Goal: Task Accomplishment & Management: Use online tool/utility

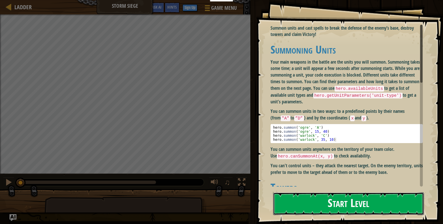
click at [326, 203] on button "Start Level" at bounding box center [348, 204] width 151 height 23
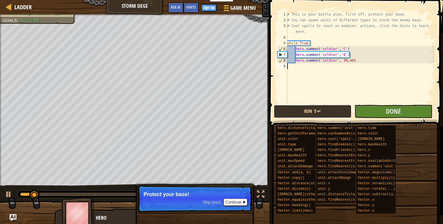
click at [332, 113] on button "Run ⇧↵" at bounding box center [313, 111] width 78 height 13
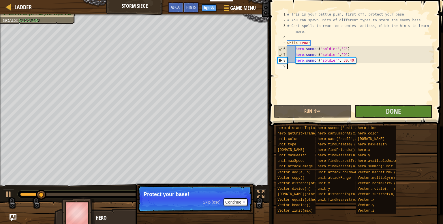
click at [194, 195] on div "Survive longer than your opponent. Goals : Success! 60 Anonymous 3000 0 Simple …" at bounding box center [221, 119] width 443 height 210
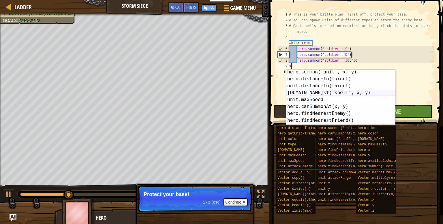
scroll to position [5, 0]
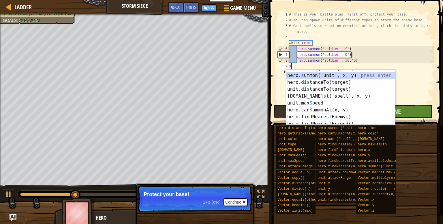
click at [309, 76] on div "hero. s ummon('unit', 'A') press enter hero. s ummon('unit', x, y) press enter …" at bounding box center [340, 99] width 109 height 69
type textarea "hero.[PERSON_NAME]("soldier", 15, 40)"
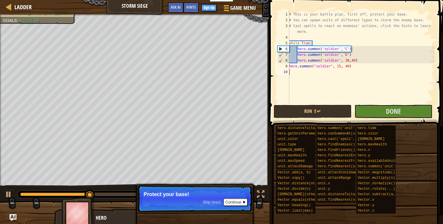
click at [296, 75] on div "# This is your battle plan, first off, protect your base. # You can spawn units…" at bounding box center [361, 64] width 146 height 104
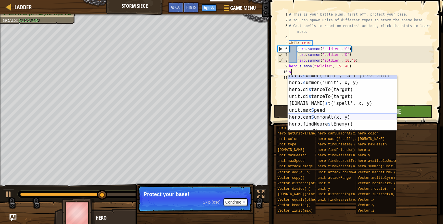
scroll to position [3, 0]
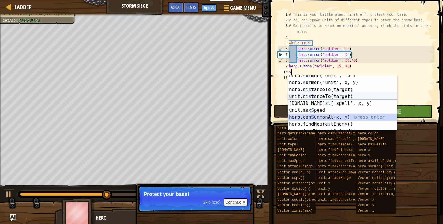
drag, startPoint x: 325, startPoint y: 116, endPoint x: 331, endPoint y: 94, distance: 23.1
click at [331, 94] on div "hero. s ummon('unit', 'A') press enter hero. s ummon('unit', x, y) press enter …" at bounding box center [342, 106] width 109 height 69
type textarea "hero.canSummonAt(15, 40)"
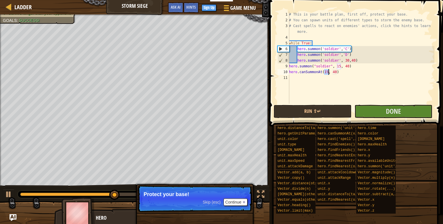
click at [299, 79] on div "# This is your battle plan, first off, protect your base. # You can spawn units…" at bounding box center [361, 64] width 146 height 104
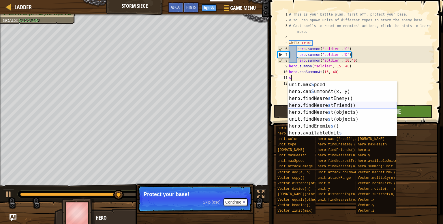
scroll to position [35, 0]
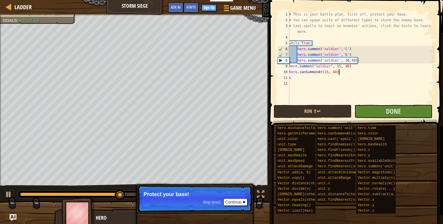
click at [372, 72] on div "# This is your battle plan, first off, protect your base. # You can spawn units…" at bounding box center [361, 64] width 146 height 104
click at [297, 79] on div "# This is your battle plan, first off, protect your base. # You can spawn units…" at bounding box center [361, 64] width 146 height 104
type textarea "s"
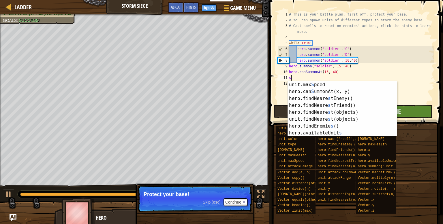
click at [398, 78] on div "# This is your battle plan, first off, protect your base. # You can spawn units…" at bounding box center [361, 64] width 146 height 104
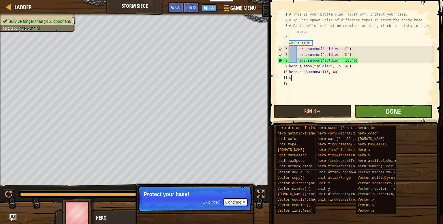
type textarea "s"
click at [361, 111] on button "Done" at bounding box center [393, 111] width 78 height 13
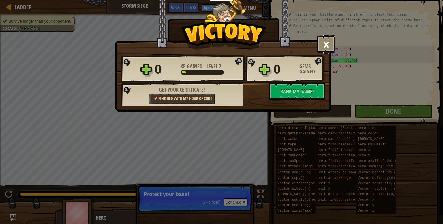
click at [330, 40] on button "×" at bounding box center [326, 43] width 18 height 17
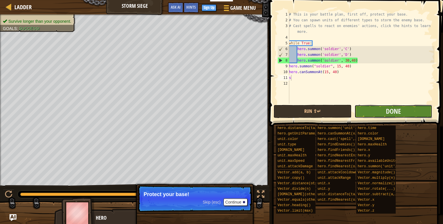
click at [365, 111] on button "Done" at bounding box center [393, 111] width 78 height 13
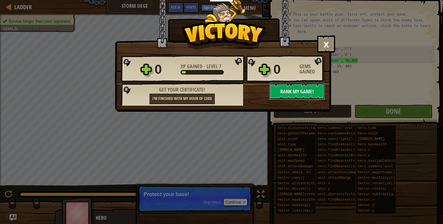
click at [298, 91] on span "Rank My Game!" at bounding box center [296, 91] width 33 height 7
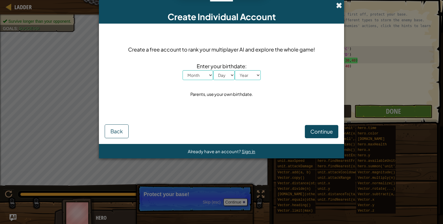
click at [338, 3] on span at bounding box center [339, 5] width 6 height 6
